Goal: Find specific page/section: Find specific page/section

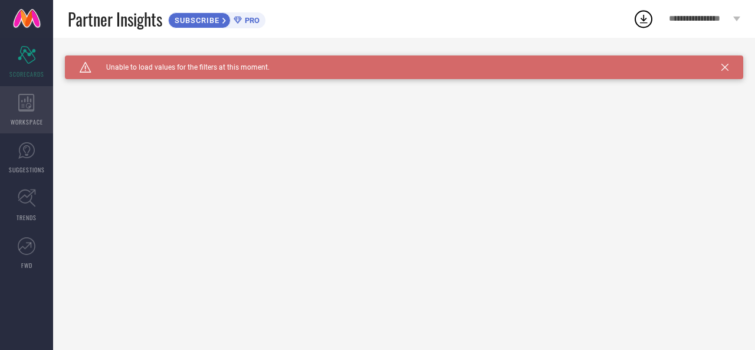
click at [27, 107] on icon at bounding box center [26, 103] width 16 height 18
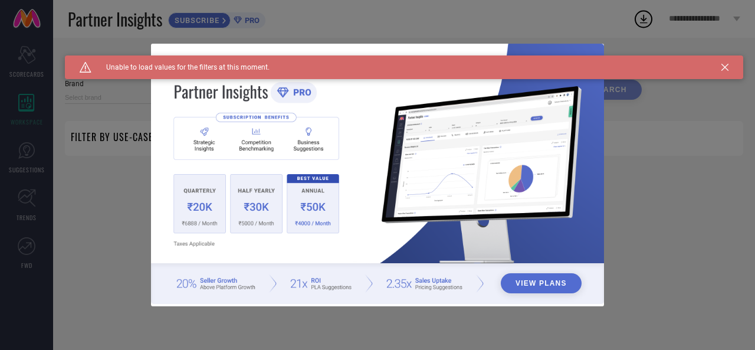
click at [19, 150] on div "View Plans" at bounding box center [377, 175] width 755 height 350
type input "1 STOP FASHION"
type input "All"
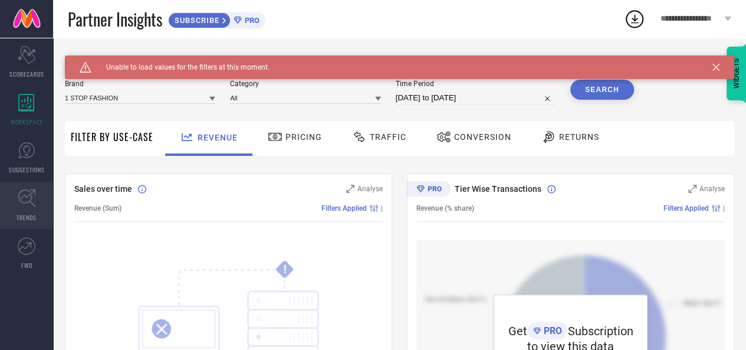
click at [28, 208] on link "TRENDS" at bounding box center [26, 205] width 53 height 47
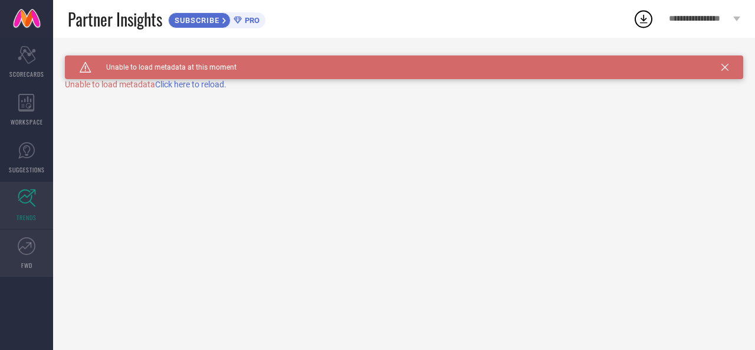
click at [28, 261] on span "FWD" at bounding box center [26, 265] width 11 height 9
